Goal: Task Accomplishment & Management: Manage account settings

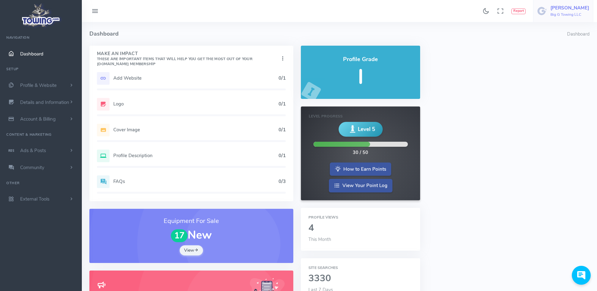
click at [570, 13] on h6 "Big G Towing LLC" at bounding box center [569, 15] width 39 height 4
click at [555, 64] on link "Logout" at bounding box center [562, 60] width 62 height 11
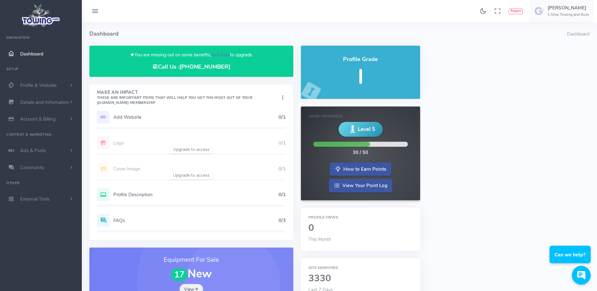
click at [215, 55] on link "click here" at bounding box center [220, 55] width 19 height 6
